Goal: Information Seeking & Learning: Learn about a topic

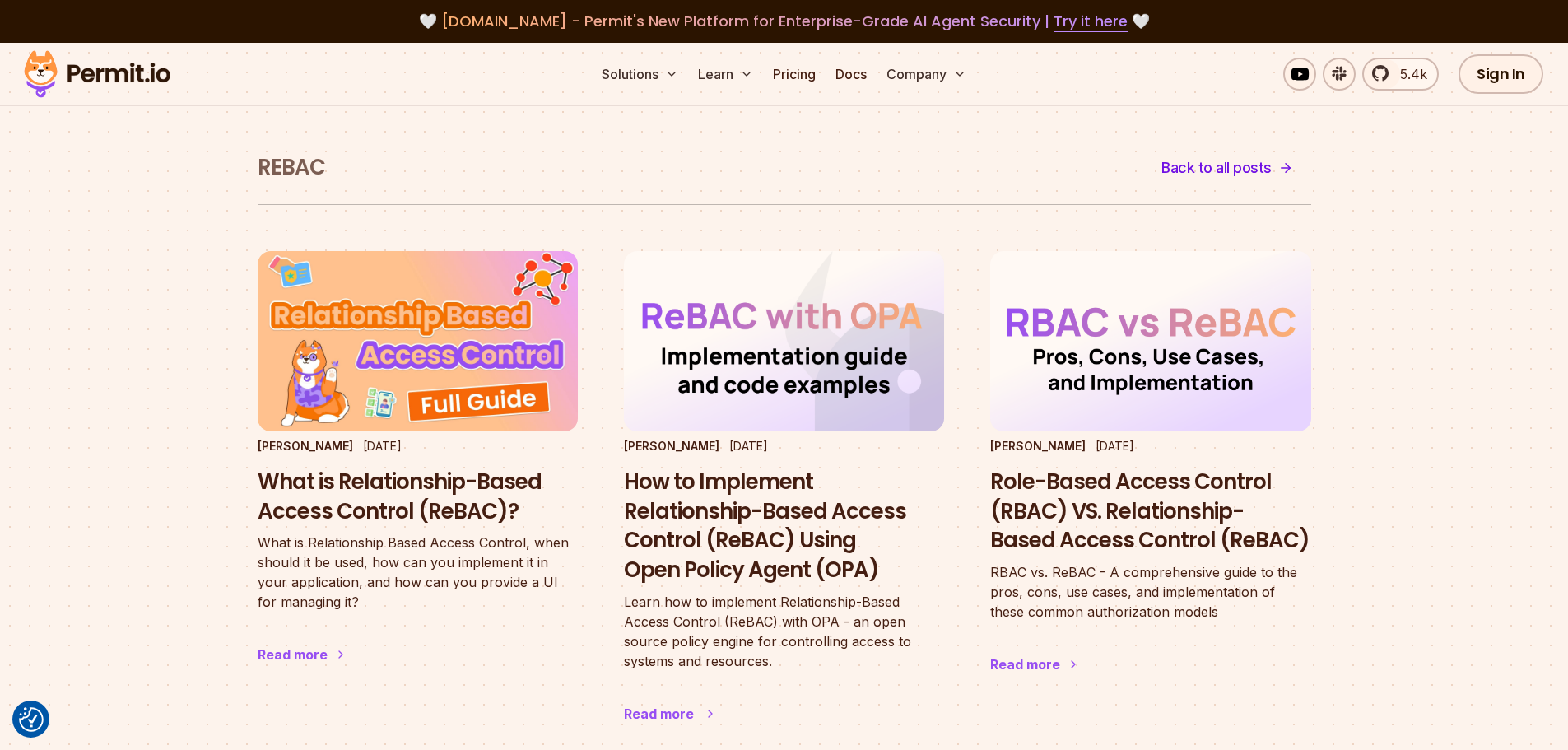
click at [708, 494] on h3 "How to Implement Relationship-Based Access Control (ReBAC) Using Open Policy Ag…" at bounding box center [784, 527] width 320 height 118
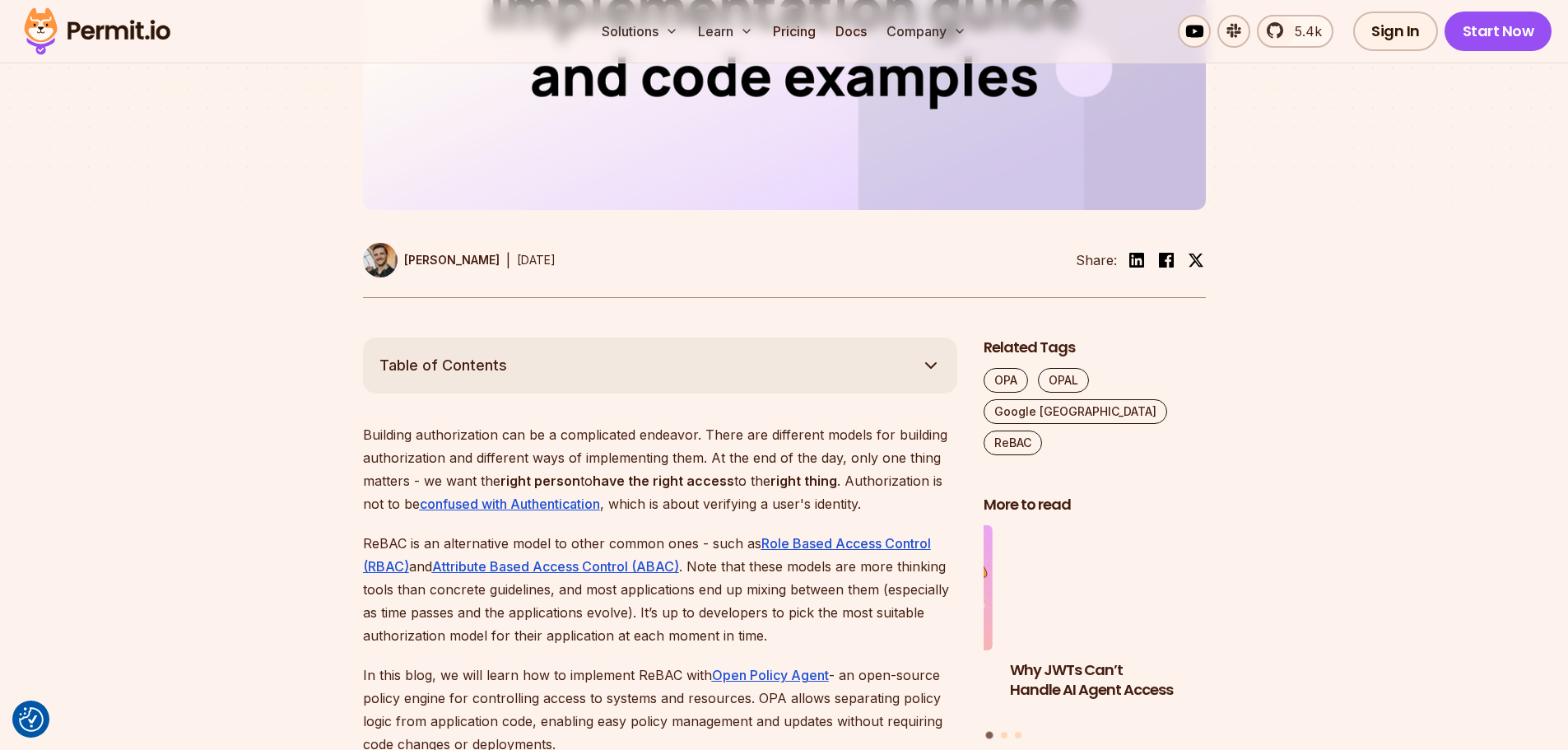
scroll to position [741, 0]
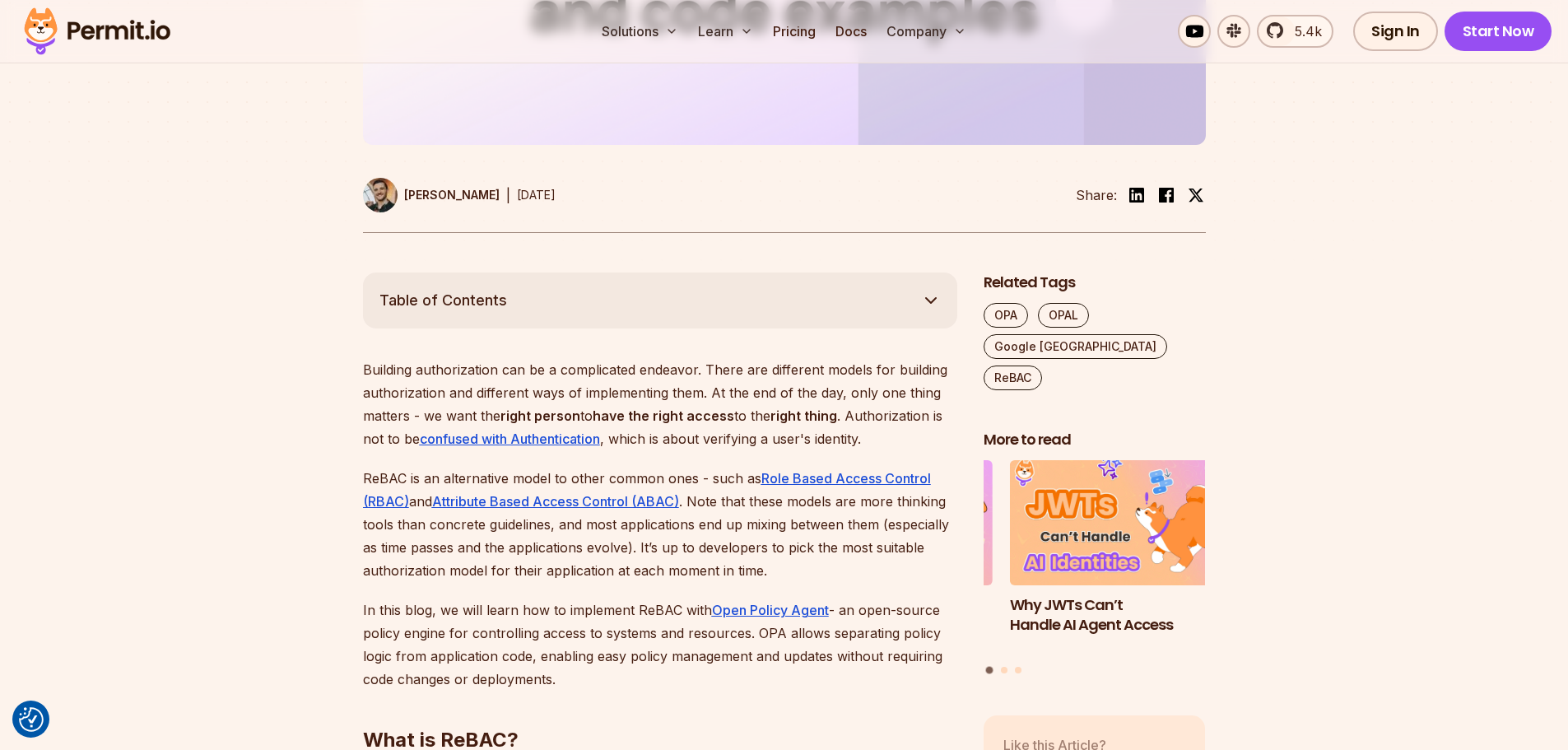
click at [458, 390] on p "Building authorization can be a complicated endeavor. There are different model…" at bounding box center [660, 404] width 594 height 92
click at [463, 392] on p "Building authorization can be a complicated endeavor. There are different model…" at bounding box center [660, 404] width 594 height 92
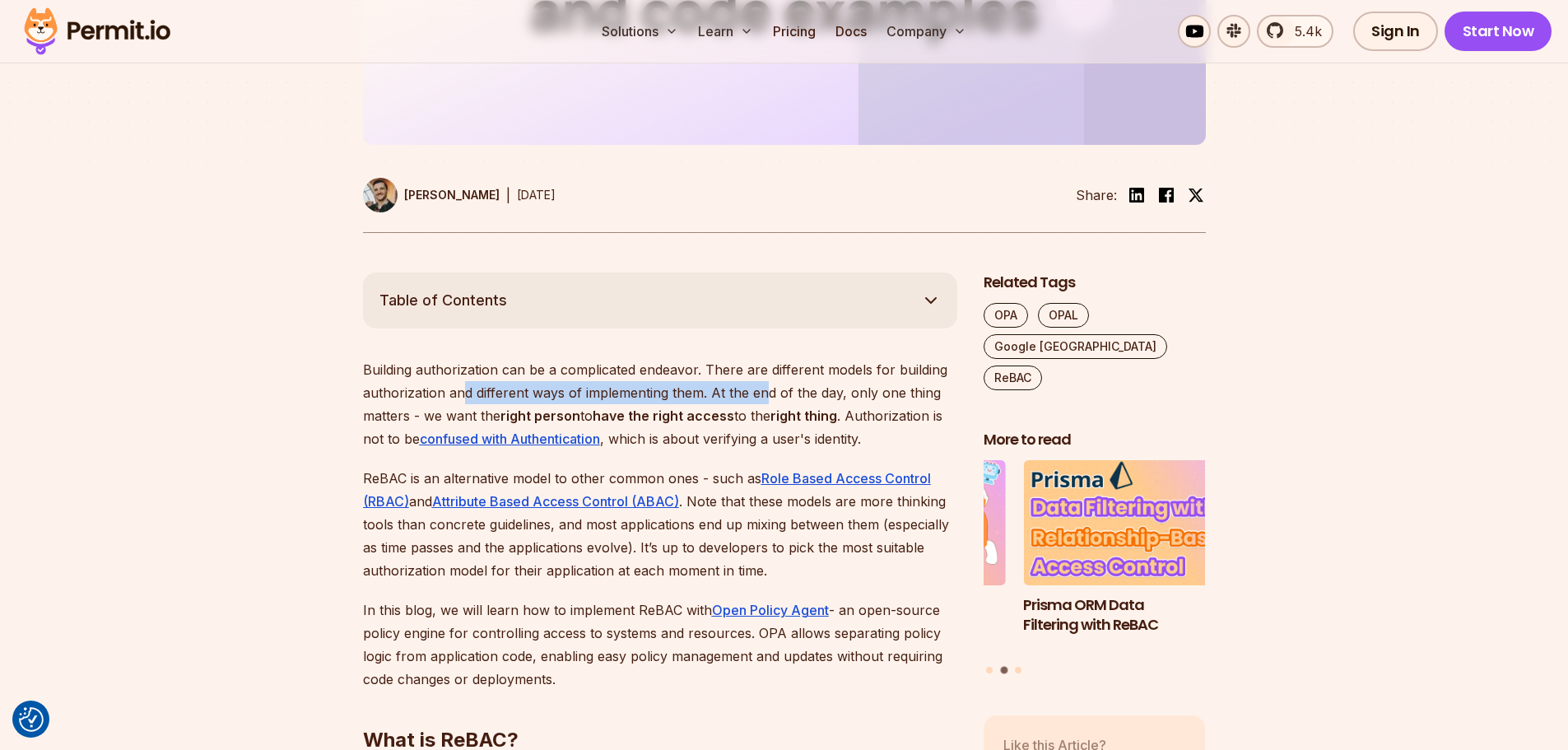
drag, startPoint x: 465, startPoint y: 389, endPoint x: 766, endPoint y: 388, distance: 301.0
click at [766, 388] on p "Building authorization can be a complicated endeavor. There are different model…" at bounding box center [660, 404] width 594 height 92
click at [460, 418] on p "Building authorization can be a complicated endeavor. There are different model…" at bounding box center [660, 404] width 594 height 92
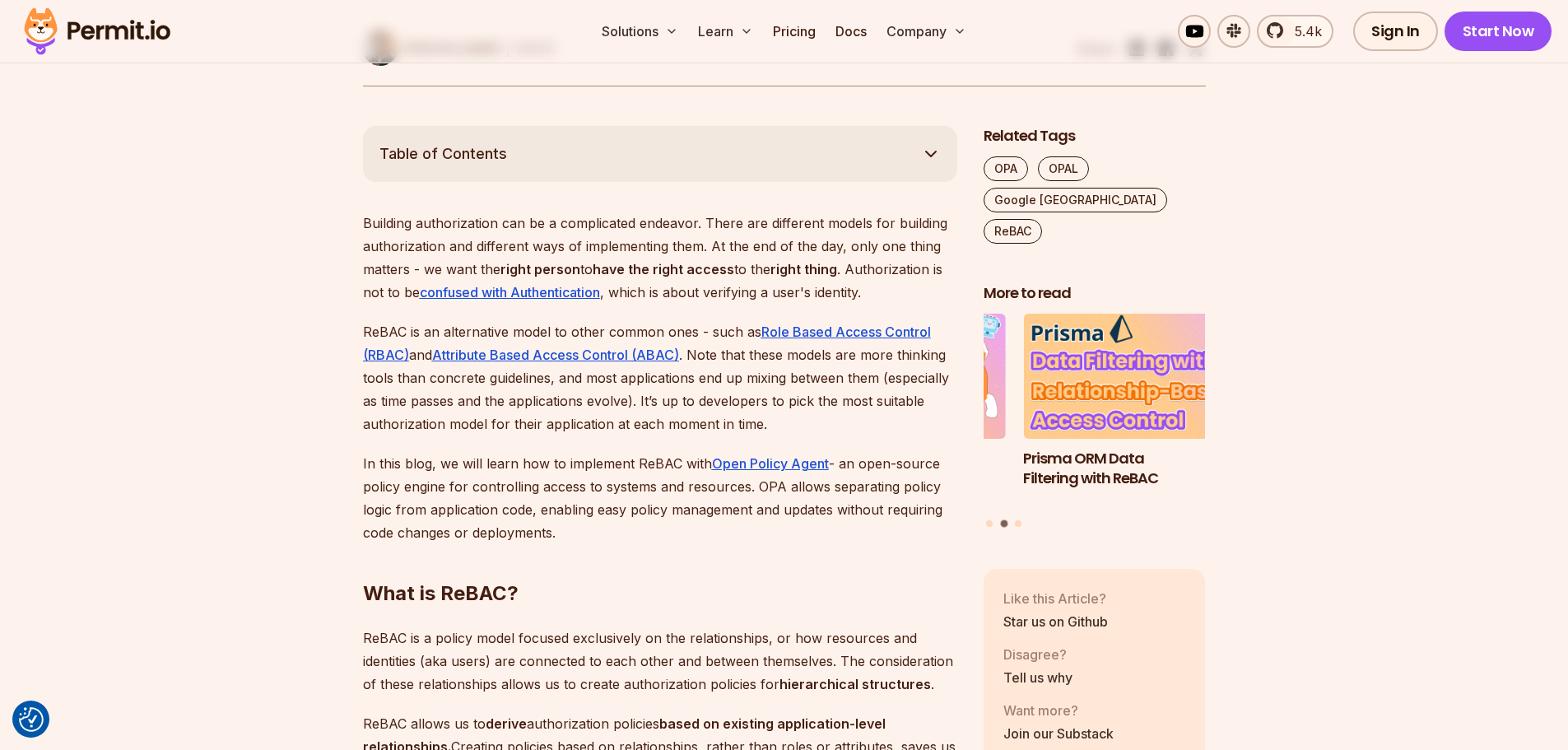
scroll to position [905, 0]
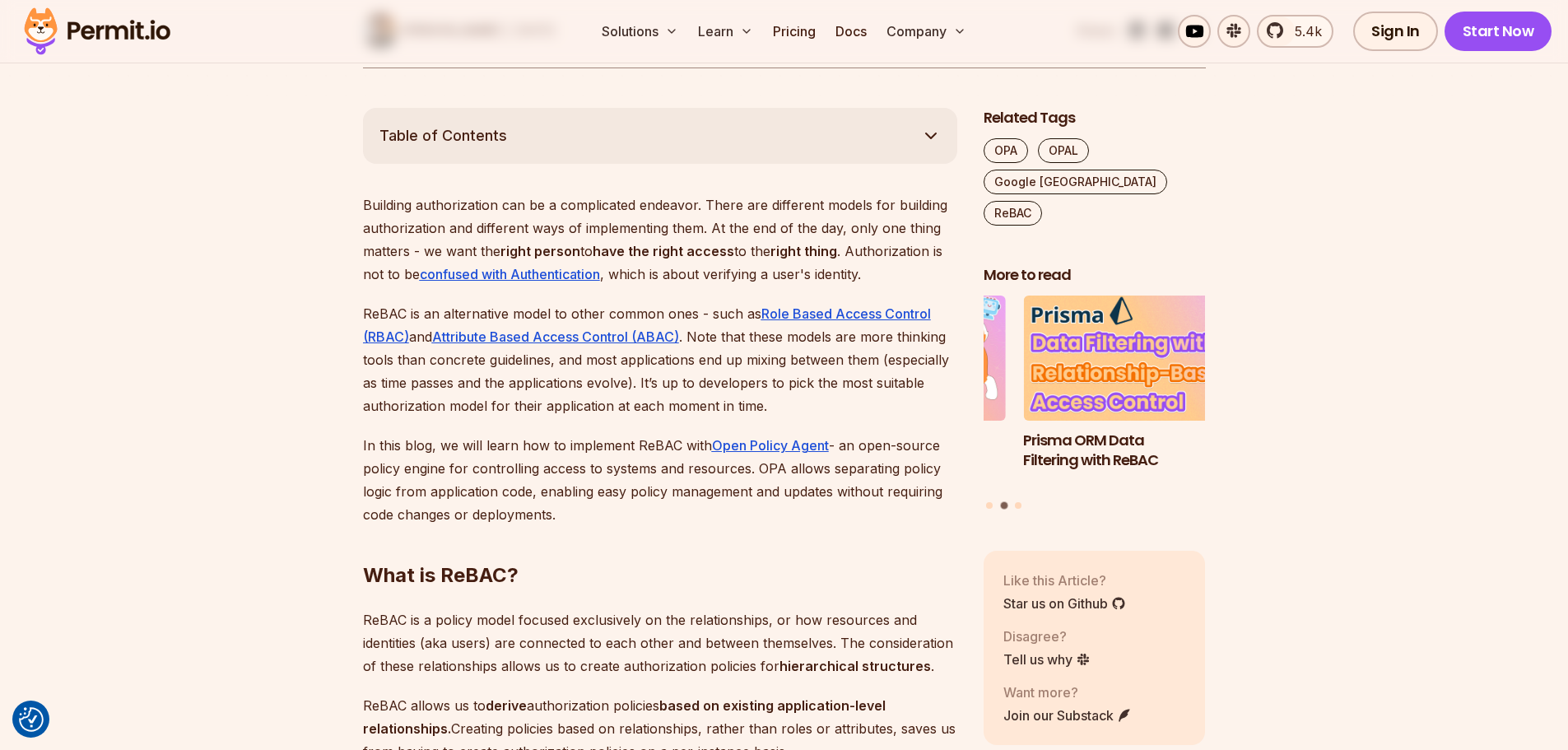
click at [501, 311] on p "ReBAC is an alternative model to other common ones - such as Role Based Access …" at bounding box center [660, 359] width 594 height 115
click at [471, 388] on p "ReBAC is an alternative model to other common ones - such as Role Based Access …" at bounding box center [660, 359] width 594 height 115
click at [497, 317] on p "ReBAC is an alternative model to other common ones - such as Role Based Access …" at bounding box center [660, 359] width 594 height 115
click at [480, 411] on p "ReBAC is an alternative model to other common ones - such as Role Based Access …" at bounding box center [660, 359] width 594 height 115
click at [483, 360] on p "ReBAC is an alternative model to other common ones - such as Role Based Access …" at bounding box center [660, 359] width 594 height 115
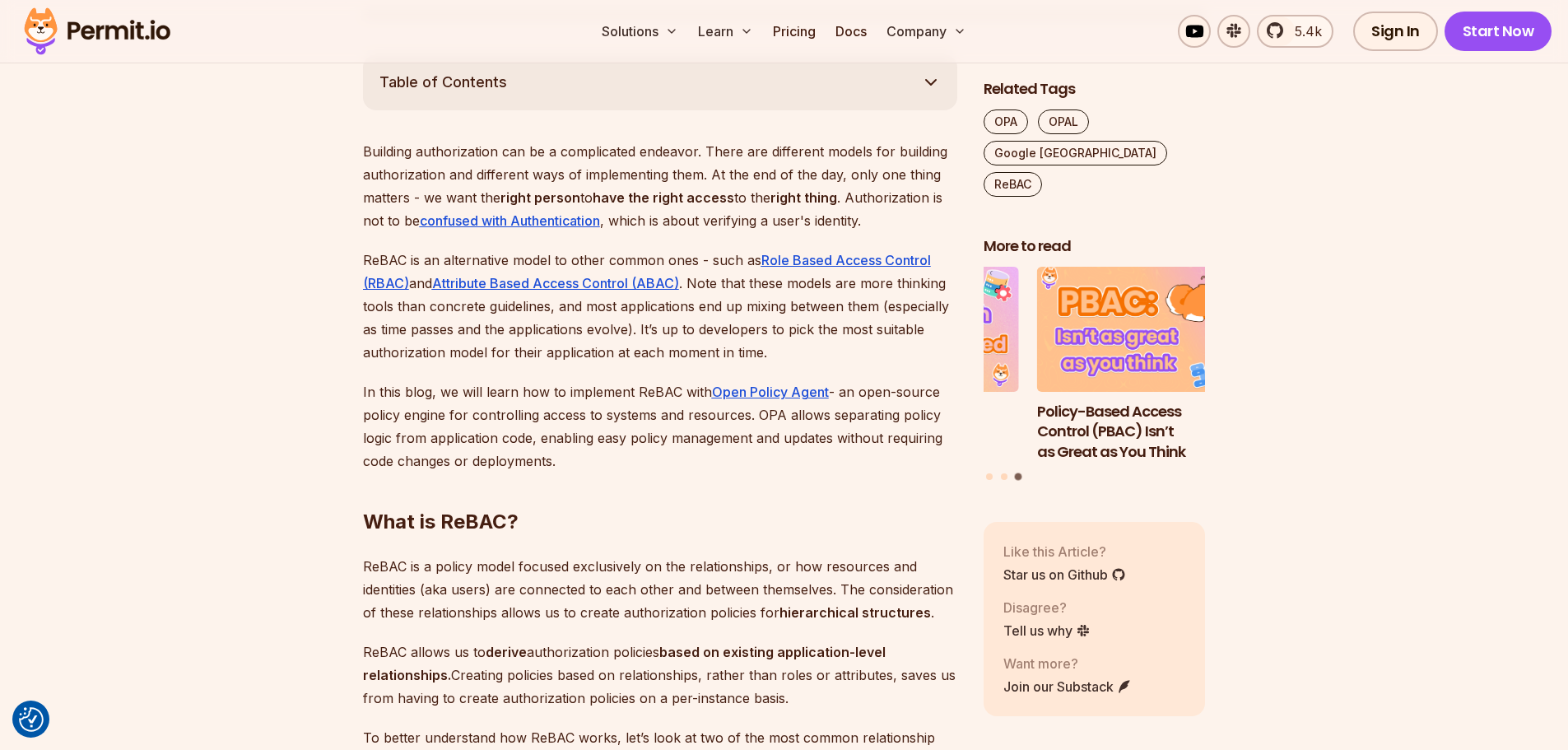
scroll to position [988, 0]
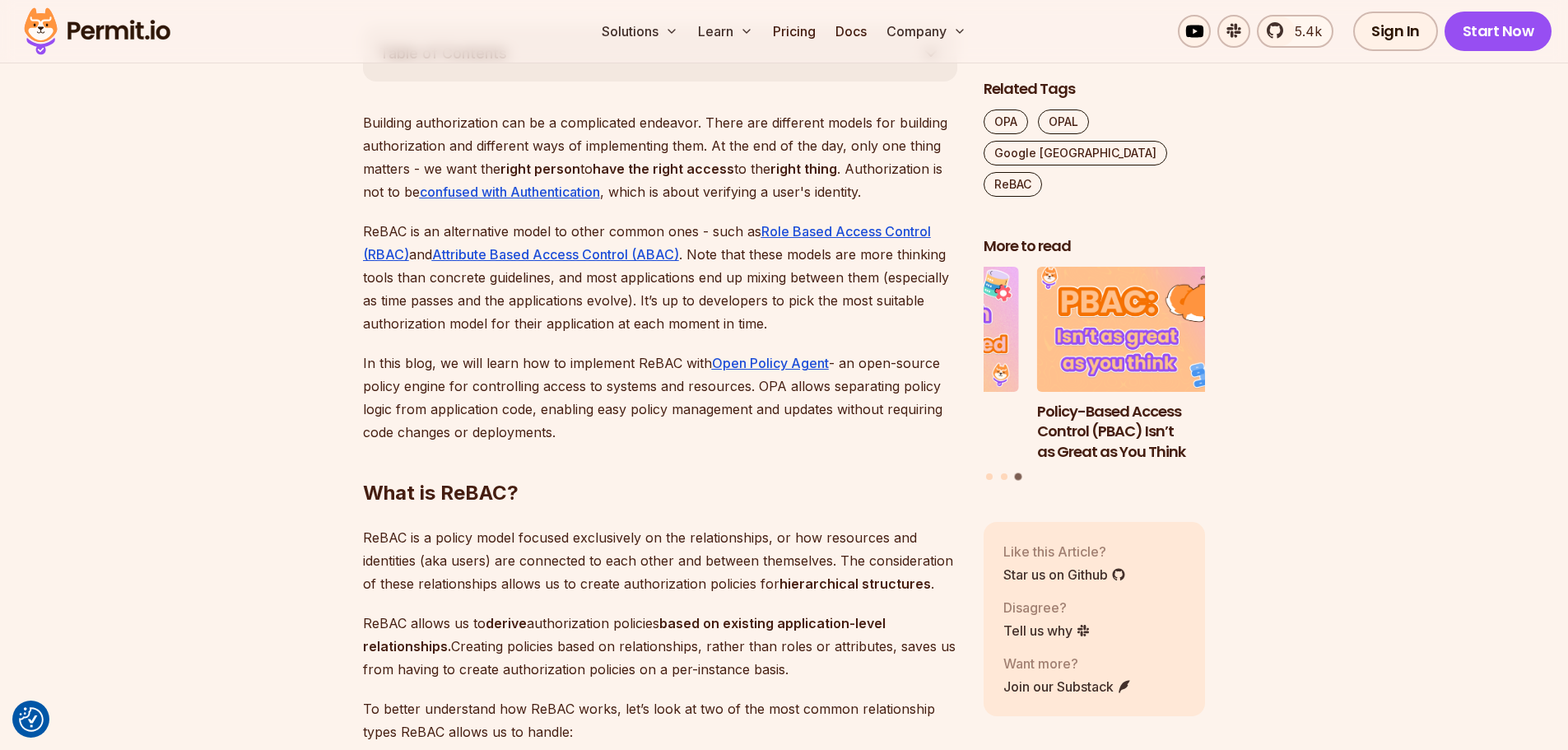
click at [447, 305] on p "ReBAC is an alternative model to other common ones - such as Role Based Access …" at bounding box center [660, 277] width 594 height 115
click at [484, 394] on p "In this blog, we will learn how to implement ReBAC with Open Policy Agent - an …" at bounding box center [660, 397] width 594 height 92
drag, startPoint x: 470, startPoint y: 380, endPoint x: 509, endPoint y: 375, distance: 39.3
click at [472, 380] on p "In this blog, we will learn how to implement ReBAC with Open Policy Agent - an …" at bounding box center [660, 397] width 594 height 92
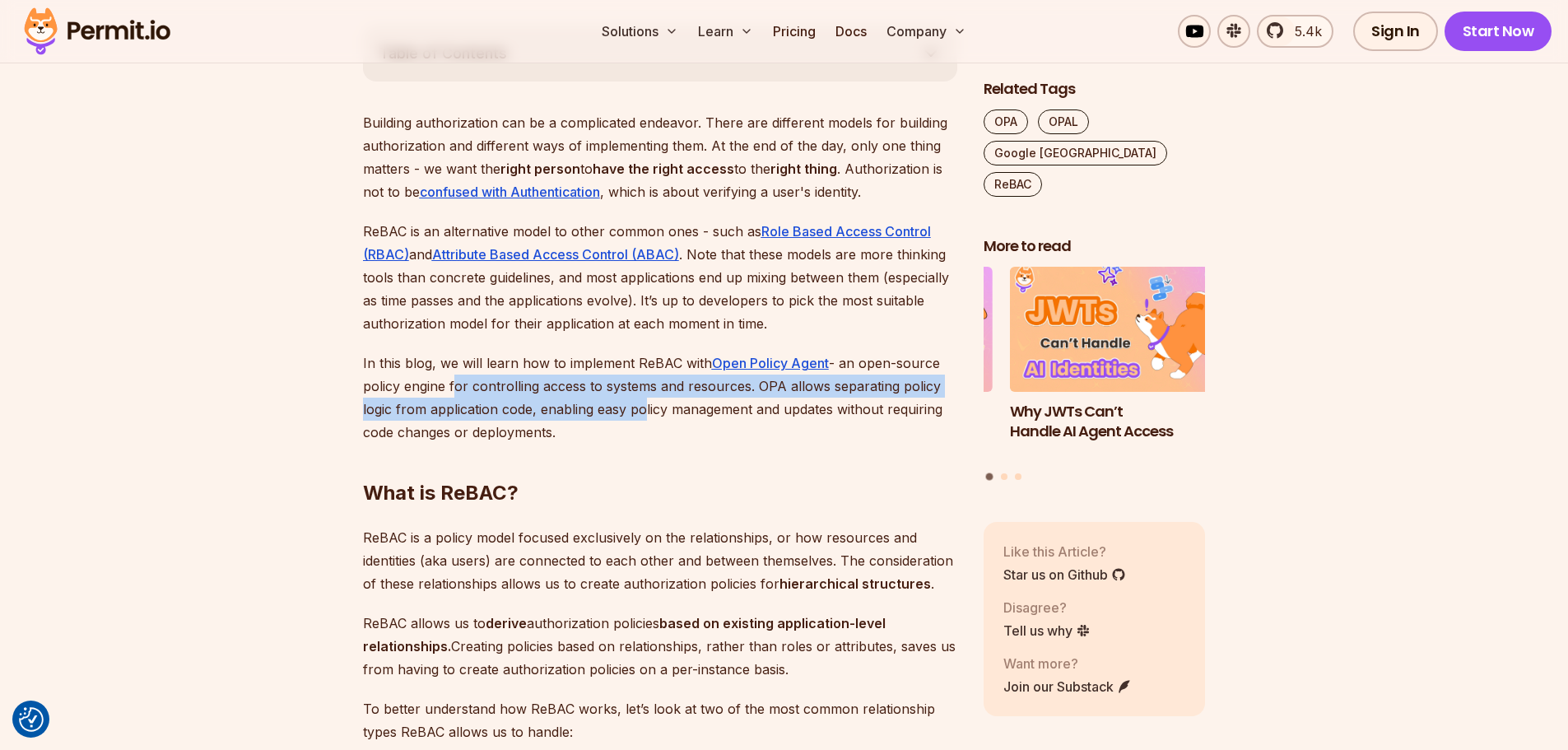
drag, startPoint x: 451, startPoint y: 388, endPoint x: 650, endPoint y: 402, distance: 199.5
click at [644, 401] on p "In this blog, we will learn how to implement ReBAC with Open Policy Agent - an …" at bounding box center [660, 397] width 594 height 92
click at [723, 389] on p "In this blog, we will learn how to implement ReBAC with Open Policy Agent - an …" at bounding box center [660, 397] width 594 height 92
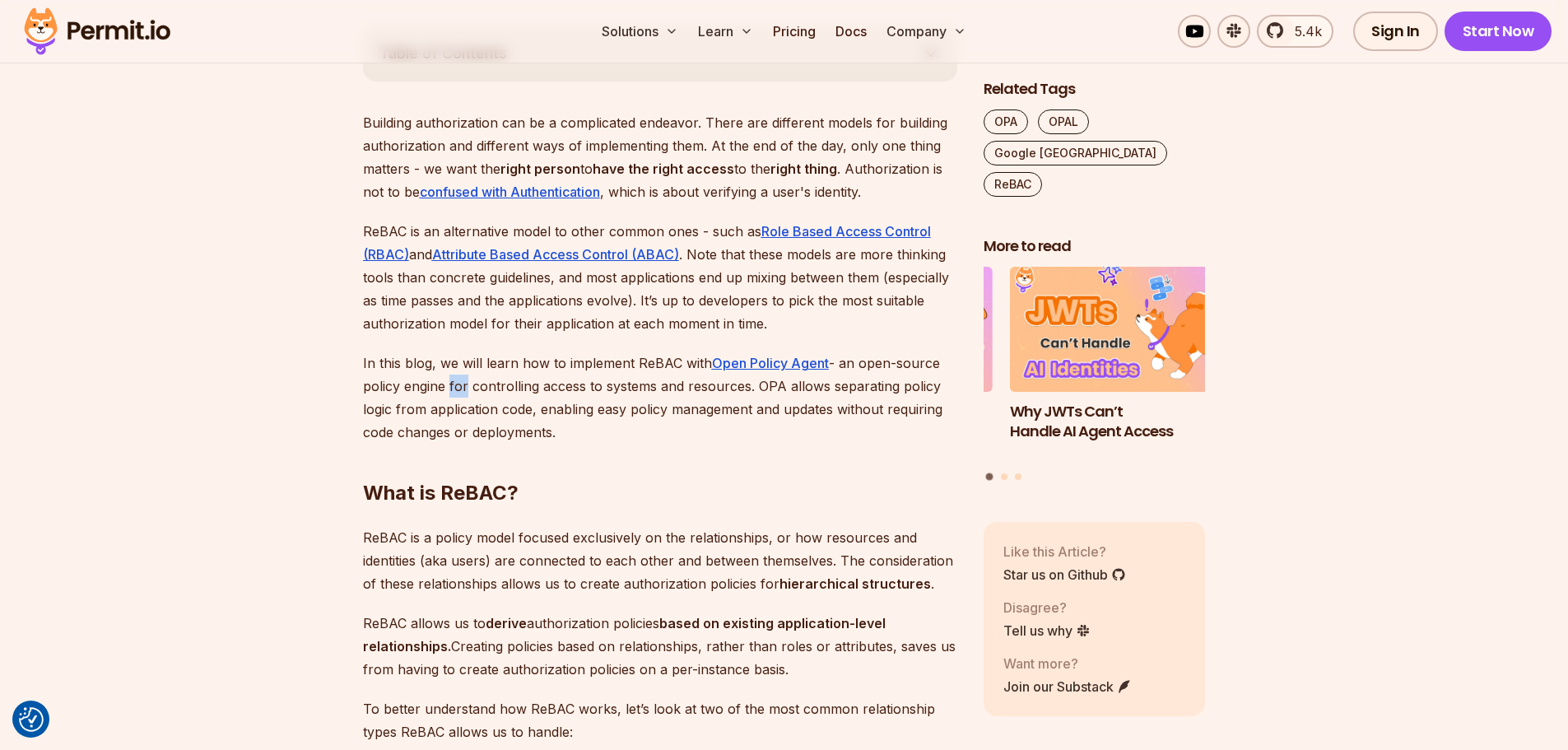
drag, startPoint x: 444, startPoint y: 387, endPoint x: 460, endPoint y: 387, distance: 16.0
click at [460, 387] on p "In this blog, we will learn how to implement ReBAC with Open Policy Agent - an …" at bounding box center [660, 397] width 594 height 92
click at [455, 386] on p "In this blog, we will learn how to implement ReBAC with Open Policy Agent - an …" at bounding box center [660, 397] width 594 height 92
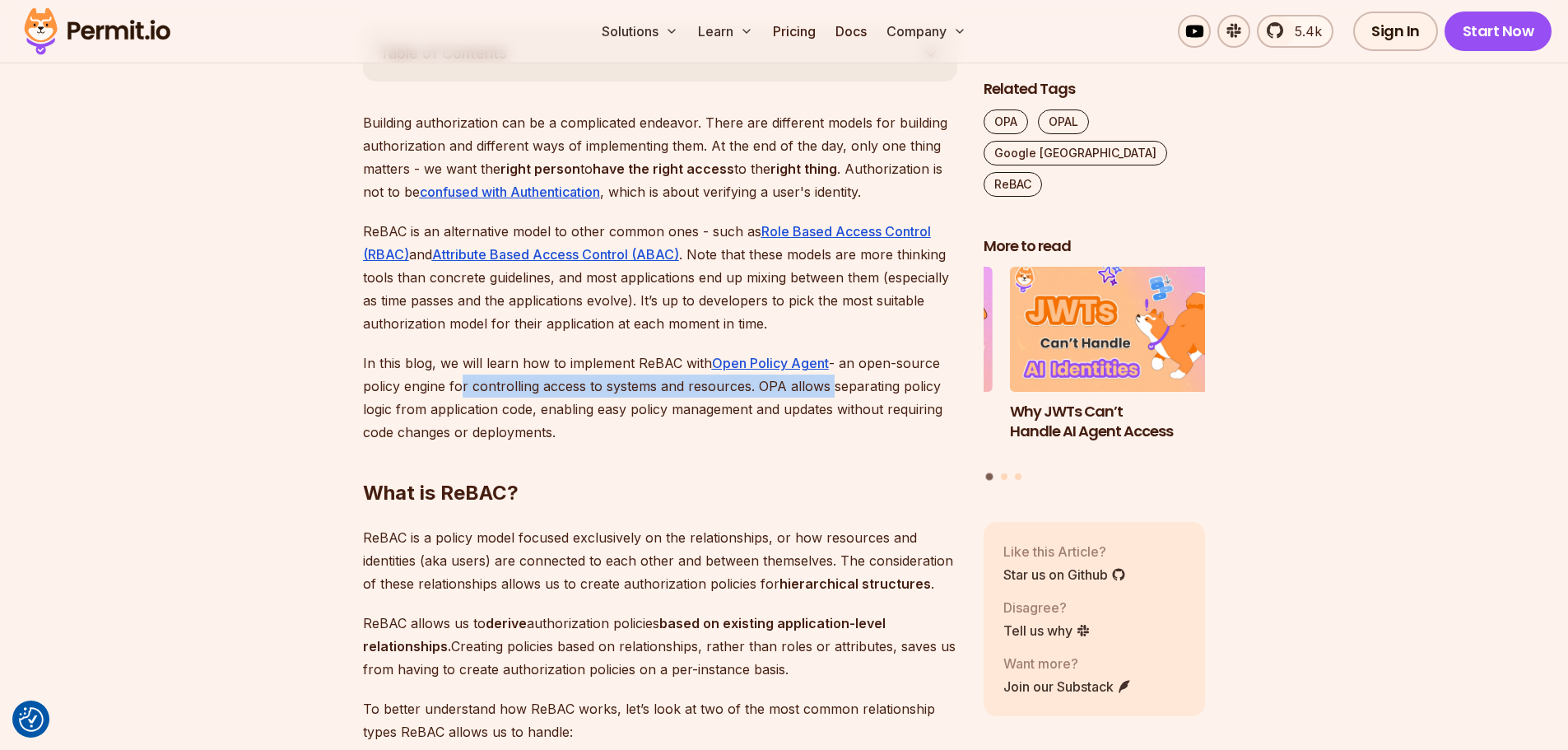
drag, startPoint x: 452, startPoint y: 386, endPoint x: 825, endPoint y: 384, distance: 373.0
click at [825, 384] on p "In this blog, we will learn how to implement ReBAC with Open Policy Agent - an …" at bounding box center [660, 397] width 594 height 92
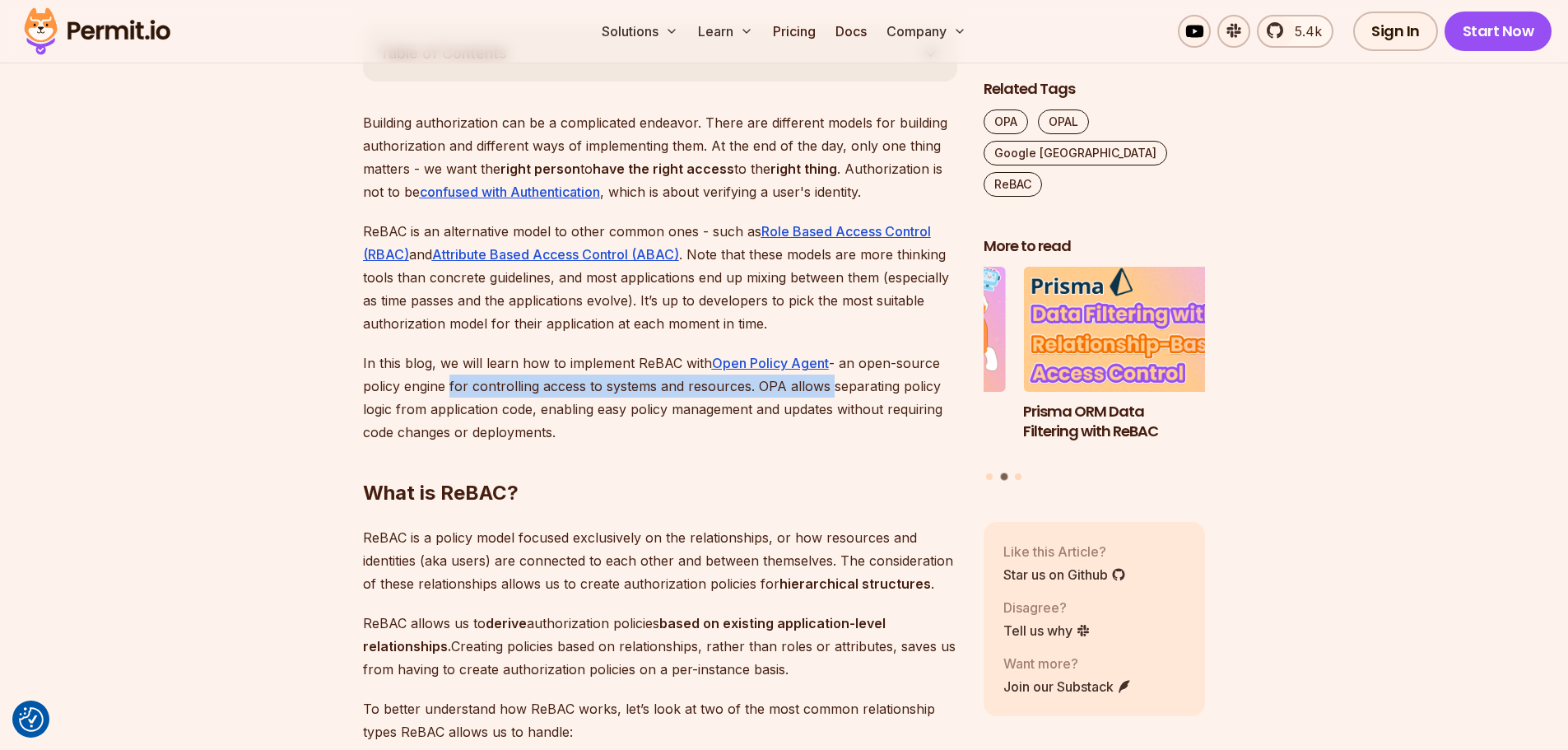
drag, startPoint x: 825, startPoint y: 384, endPoint x: 444, endPoint y: 385, distance: 381.0
click at [444, 385] on p "In this blog, we will learn how to implement ReBAC with Open Policy Agent - an …" at bounding box center [660, 397] width 594 height 92
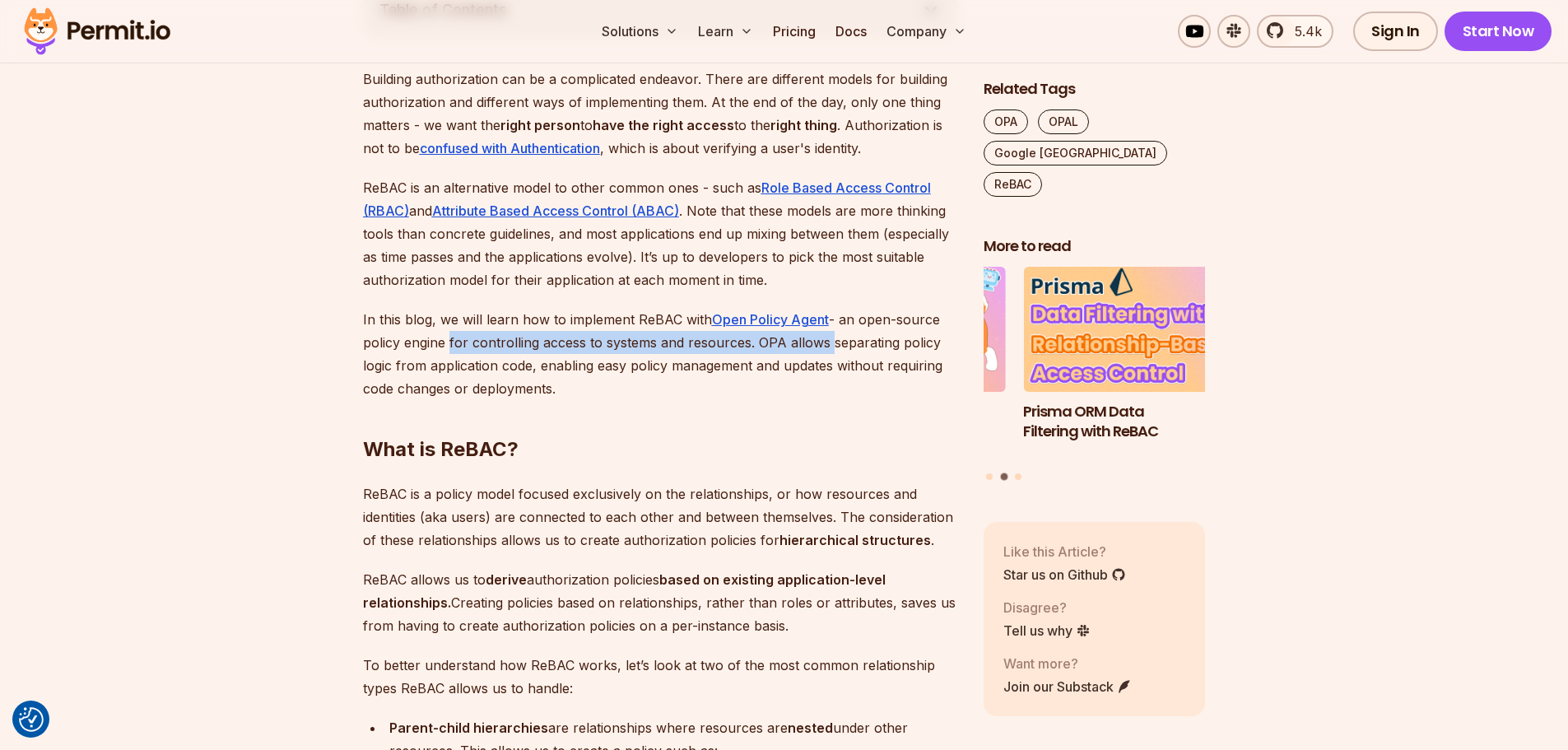
scroll to position [1071, 0]
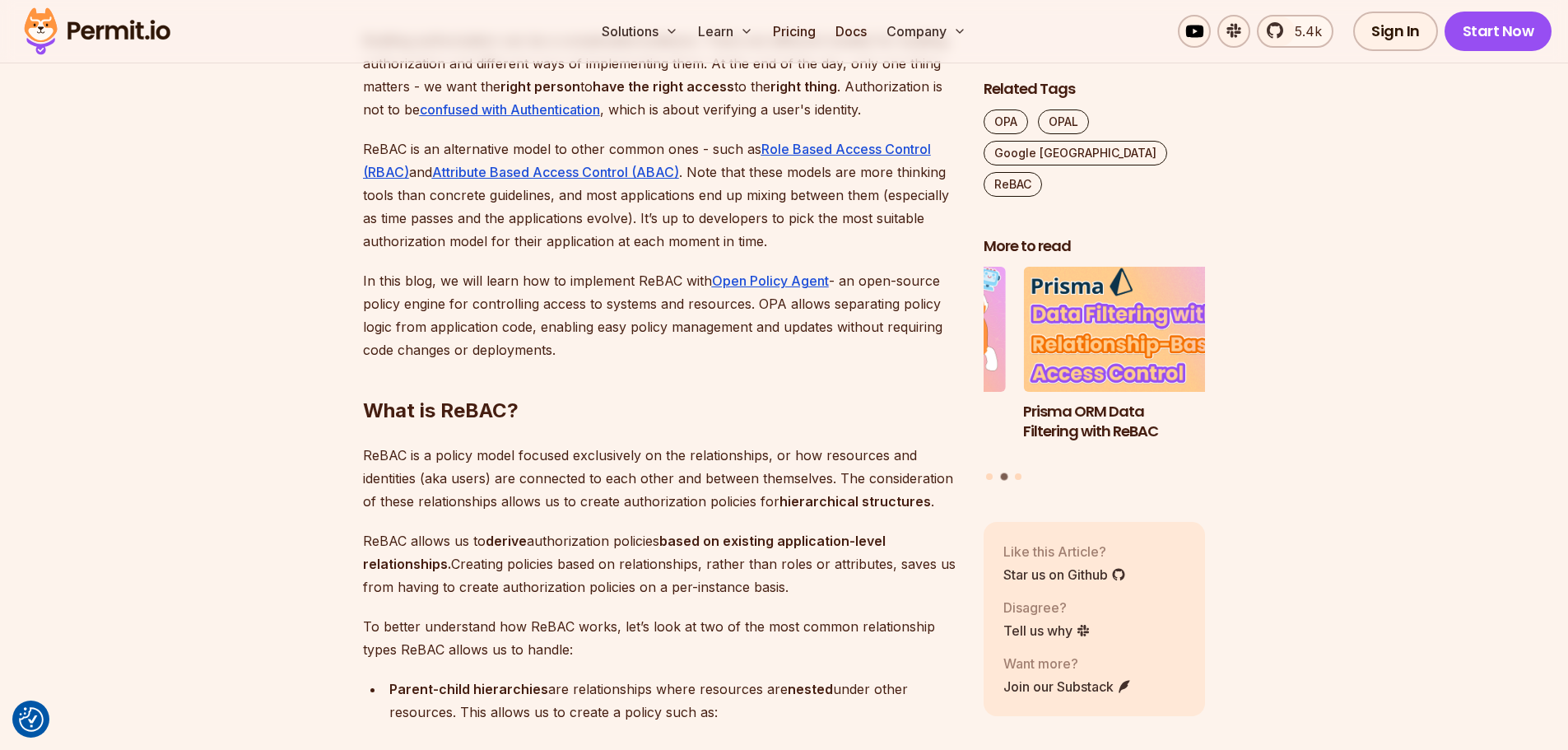
click at [402, 327] on p "In this blog, we will learn how to implement ReBAC with Open Policy Agent - an …" at bounding box center [660, 315] width 594 height 92
click at [404, 325] on p "In this blog, we will learn how to implement ReBAC with Open Policy Agent - an …" at bounding box center [660, 315] width 594 height 92
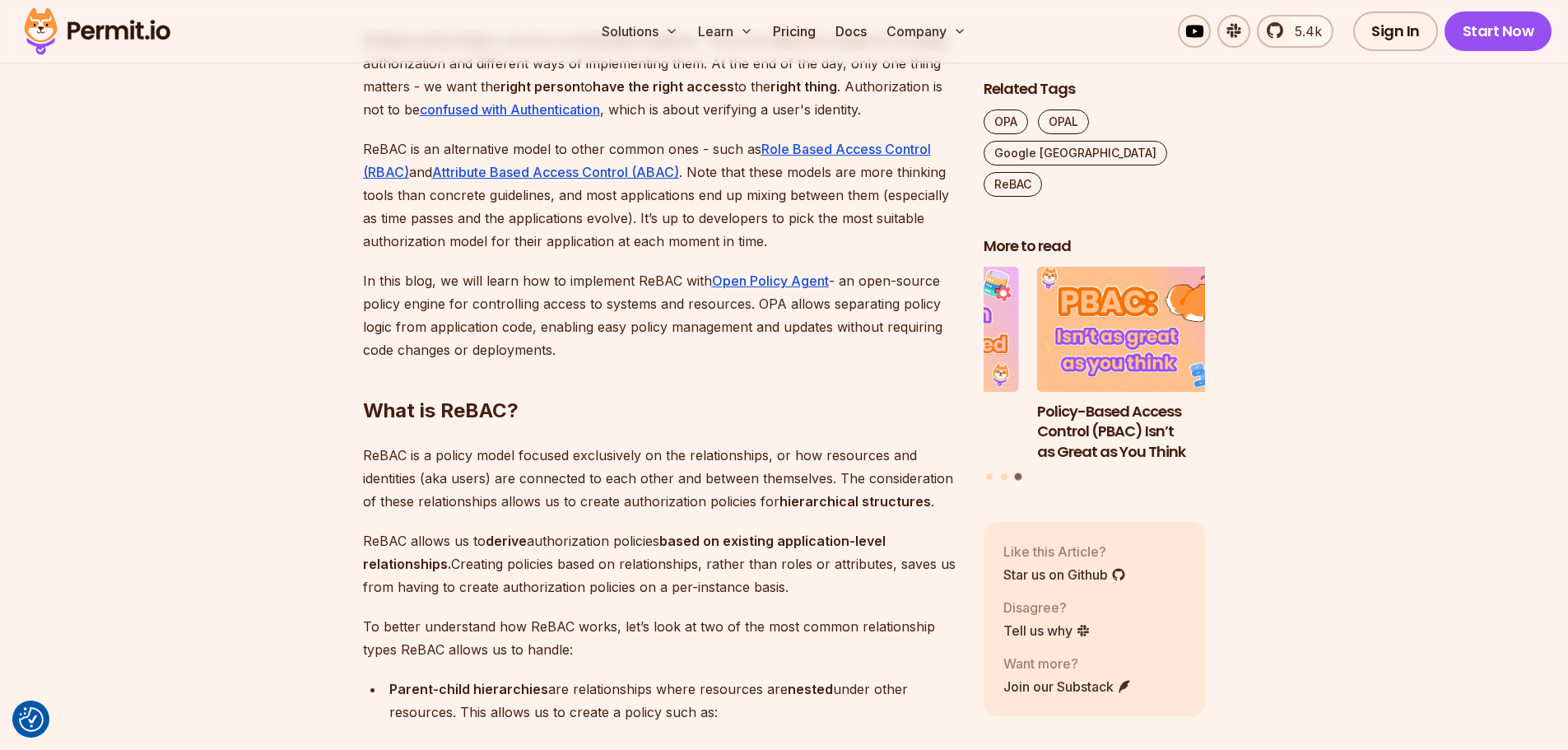
click at [404, 325] on p "In this blog, we will learn how to implement ReBAC with Open Policy Agent - an …" at bounding box center [660, 315] width 594 height 92
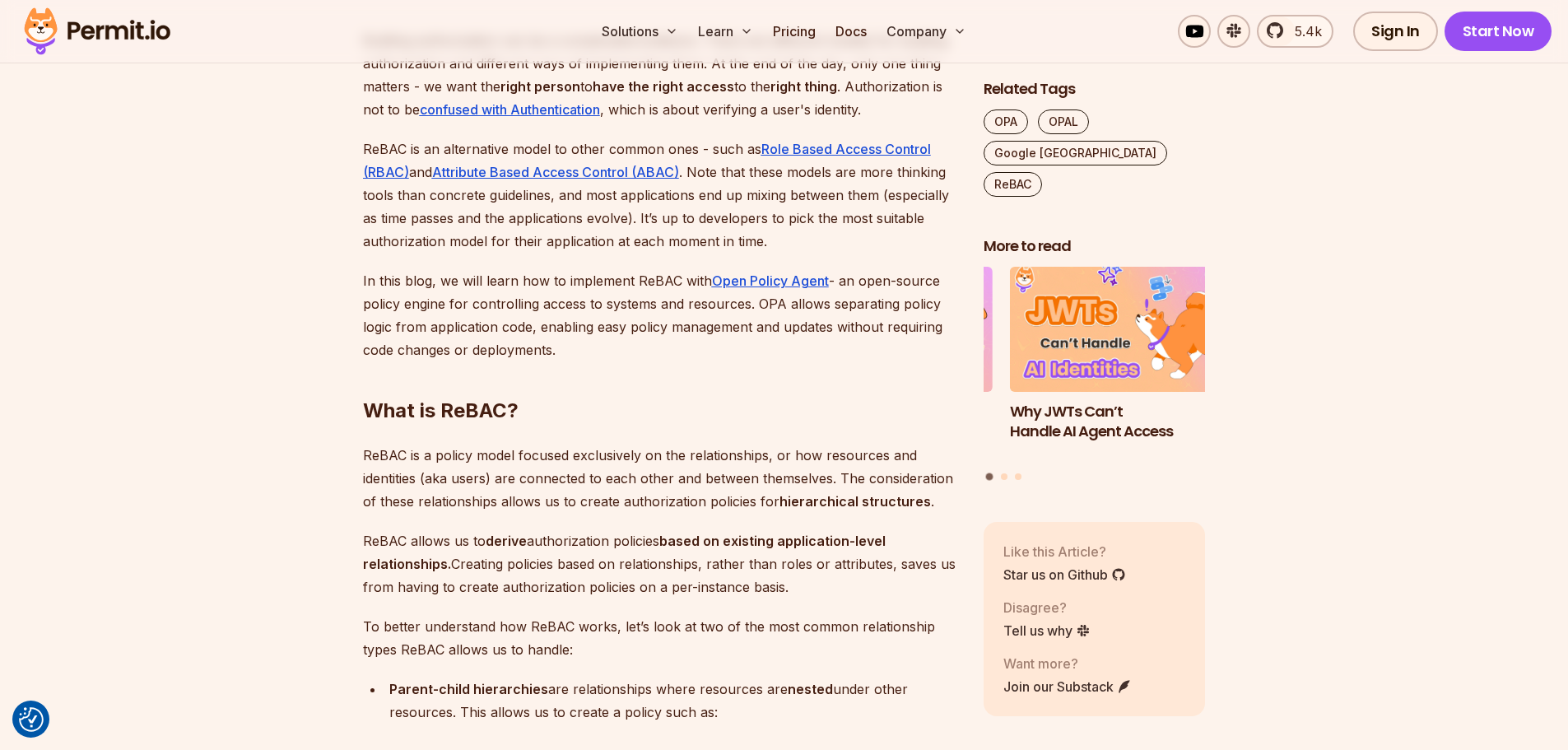
click at [501, 483] on p "ReBAC is a policy model focused exclusively on the relationships, or how resour…" at bounding box center [660, 478] width 594 height 69
drag, startPoint x: 485, startPoint y: 306, endPoint x: 830, endPoint y: 310, distance: 345.0
click at [830, 310] on p "In this blog, we will learn how to implement ReBAC with Open Policy Agent - an …" at bounding box center [660, 315] width 594 height 92
click at [822, 306] on p "In this blog, we will learn how to implement ReBAC with Open Policy Agent - an …" at bounding box center [660, 315] width 594 height 92
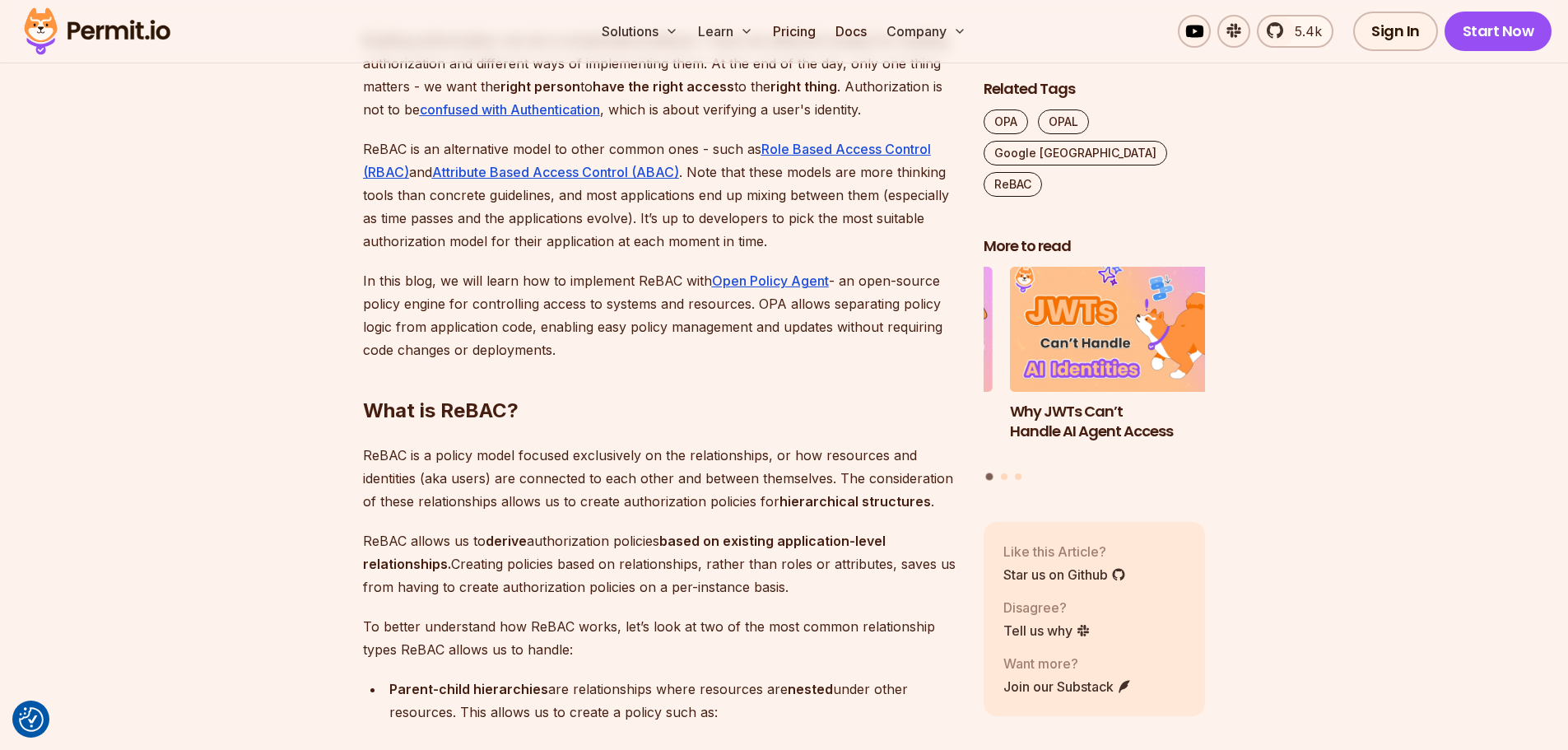
click at [492, 309] on p "In this blog, we will learn how to implement ReBAC with Open Policy Agent - an …" at bounding box center [660, 315] width 594 height 92
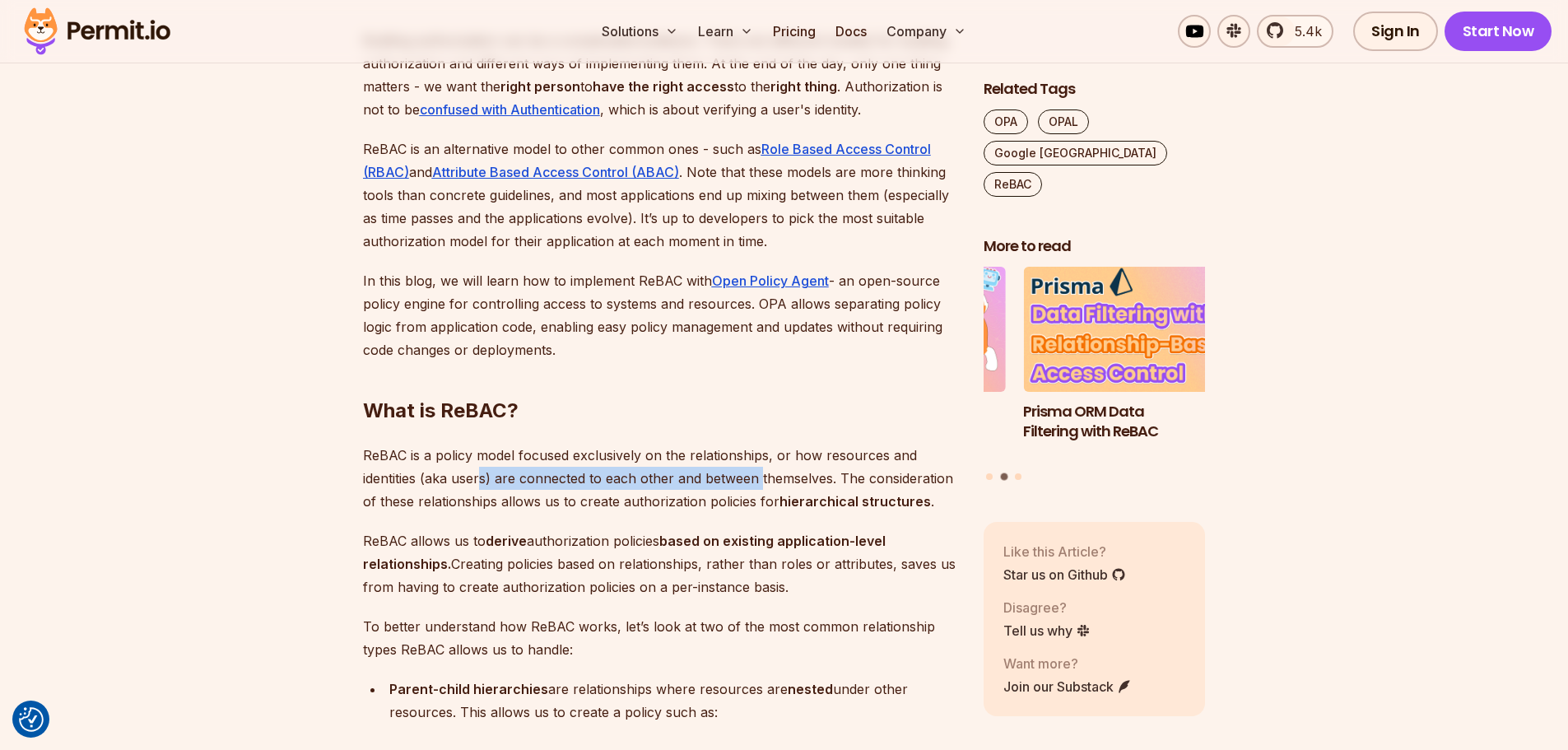
drag, startPoint x: 483, startPoint y: 475, endPoint x: 761, endPoint y: 477, distance: 278.0
click at [761, 477] on p "ReBAC is a policy model focused exclusively on the relationships, or how resour…" at bounding box center [660, 478] width 594 height 69
